Goal: Task Accomplishment & Management: Use online tool/utility

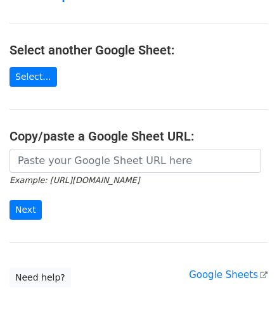
scroll to position [127, 0]
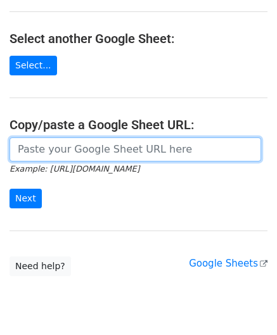
click at [72, 148] on input "url" at bounding box center [135, 149] width 251 height 24
paste input "https://docs.google.com/spreadsheets/d/1rt6fyy_kW8Bog15CUIJ6OMqYVo1wecm66TNI_P8…"
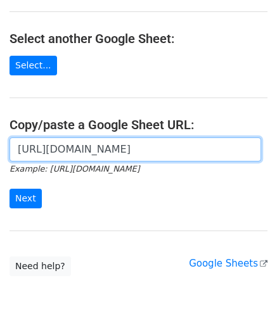
scroll to position [0, 274]
type input "https://docs.google.com/spreadsheets/d/1rt6fyy_kW8Bog15CUIJ6OMqYVo1wecm66TNI_P8…"
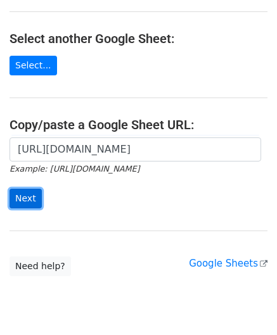
scroll to position [0, 0]
click at [30, 195] on input "Next" at bounding box center [26, 199] width 32 height 20
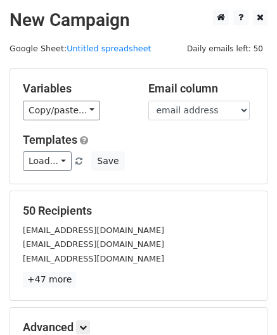
scroll to position [155, 0]
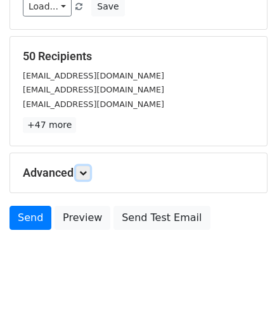
click at [87, 172] on icon at bounding box center [83, 173] width 8 height 8
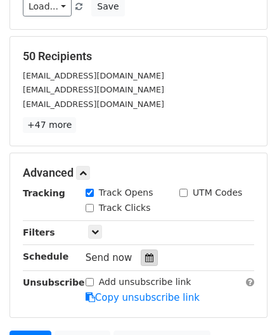
click at [145, 257] on icon at bounding box center [149, 257] width 8 height 9
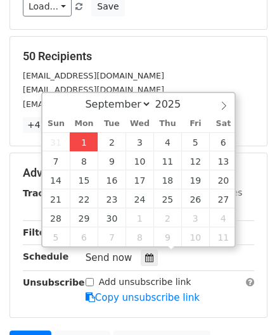
type input "[DATE] 12:00"
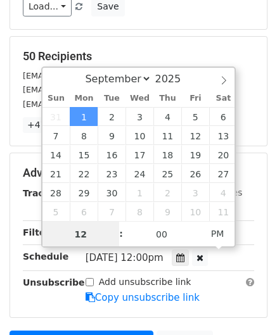
paste input "Hour"
type input "2"
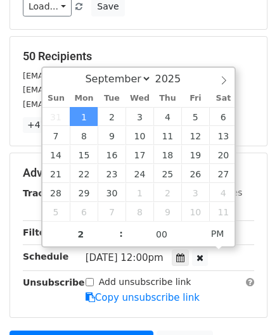
type input "[DATE] 14:00"
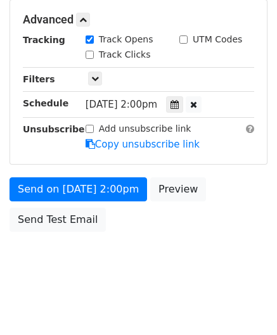
scroll to position [308, 0]
